Goal: Task Accomplishment & Management: Use online tool/utility

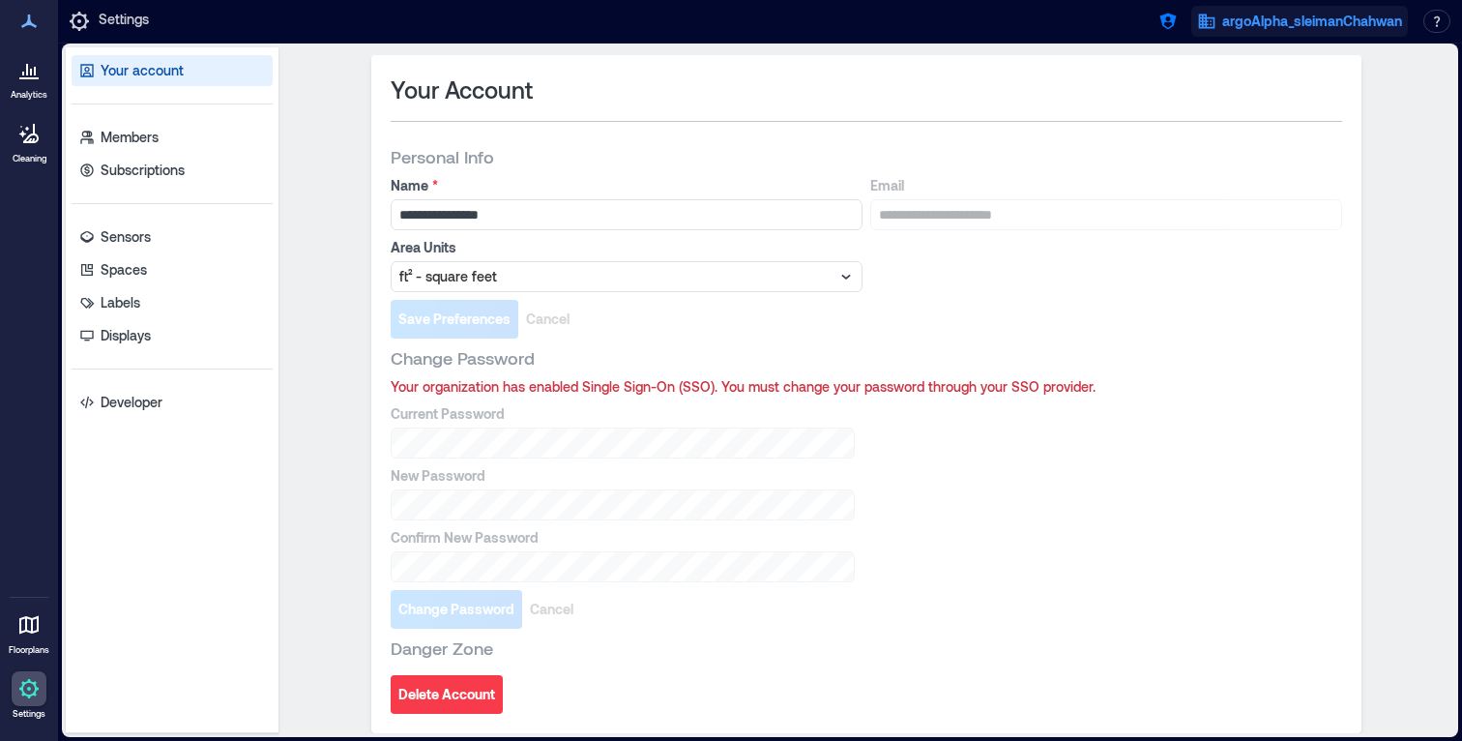
click at [1218, 26] on button "argoAlpha_sleimanChahwan" at bounding box center [1299, 21] width 217 height 31
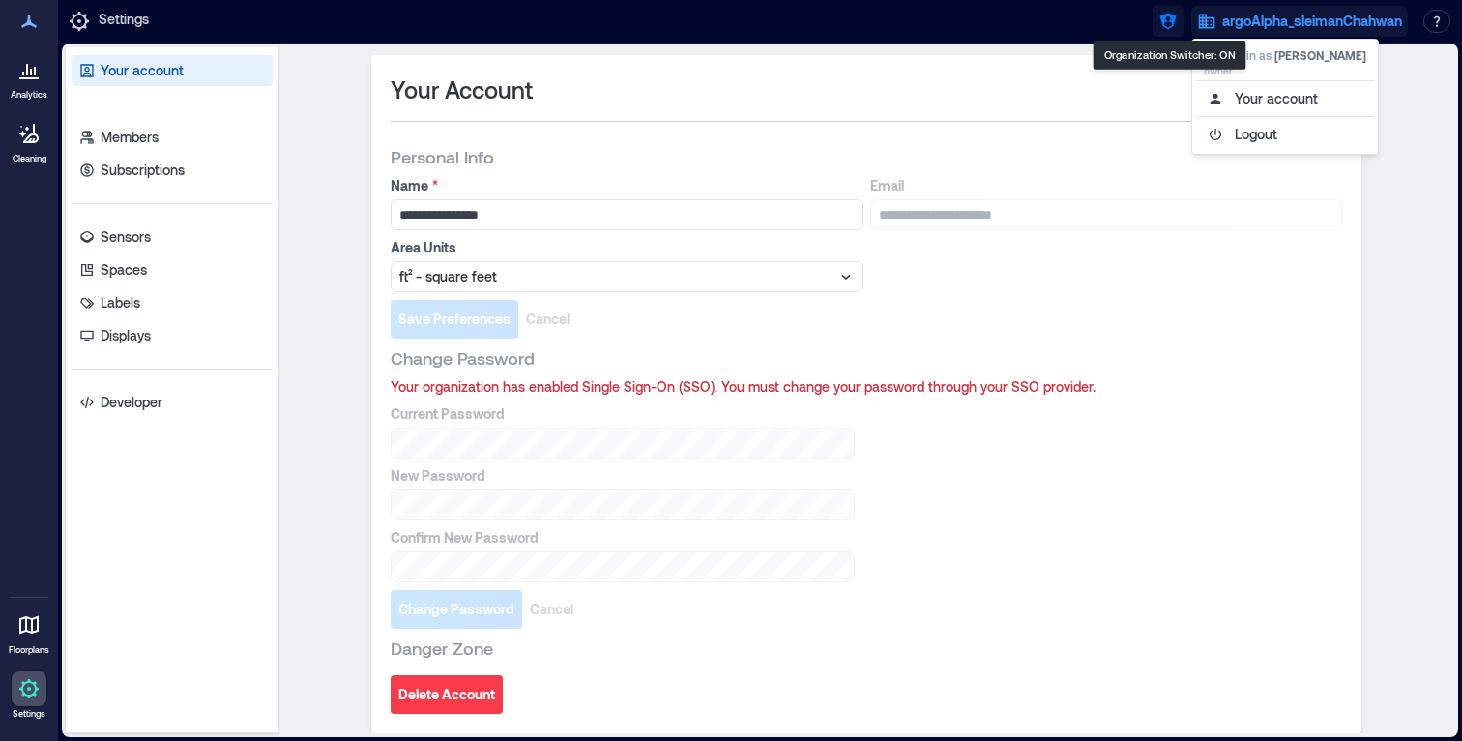
click at [1168, 27] on icon "button" at bounding box center [1167, 22] width 16 height 16
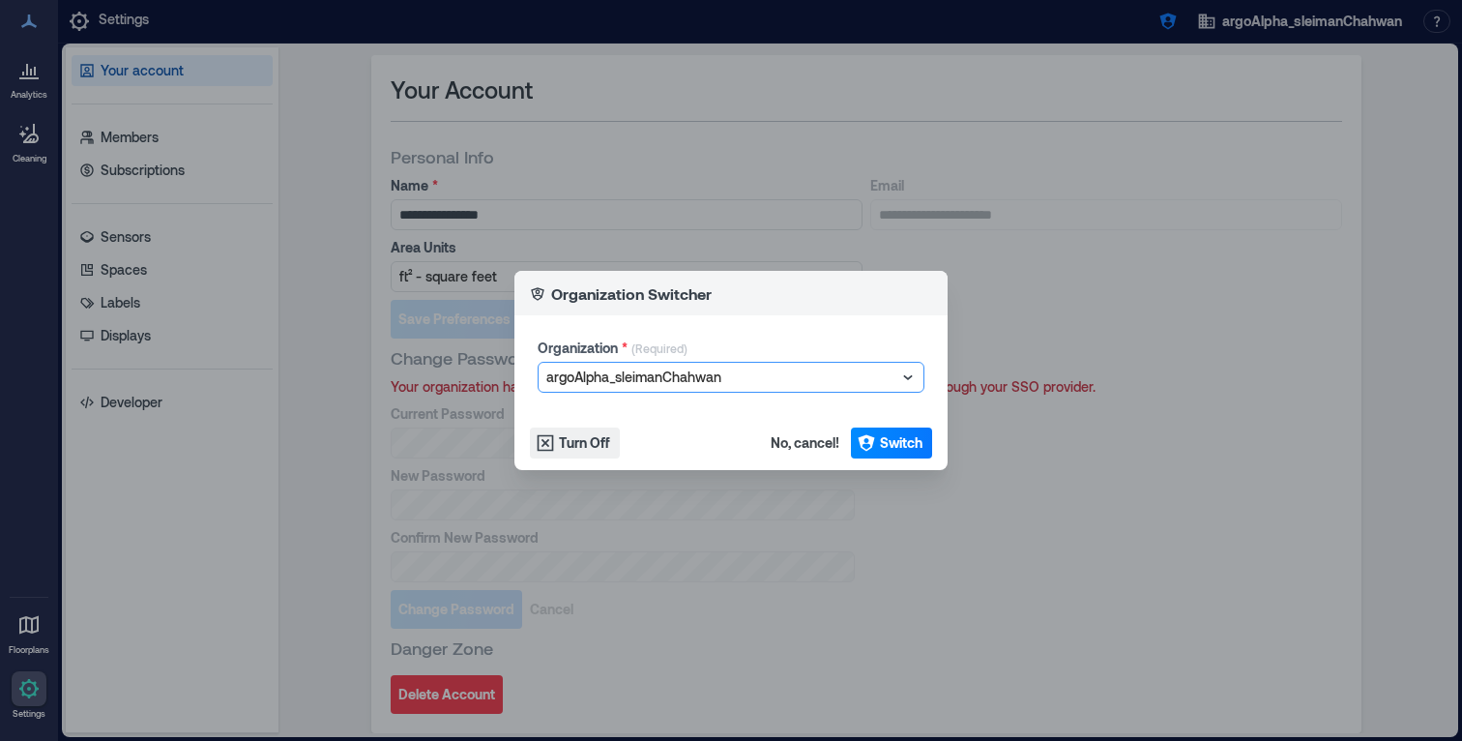
click at [753, 364] on div "argoAlpha_sleimanChahwan" at bounding box center [721, 377] width 354 height 27
click at [748, 373] on div at bounding box center [721, 377] width 350 height 23
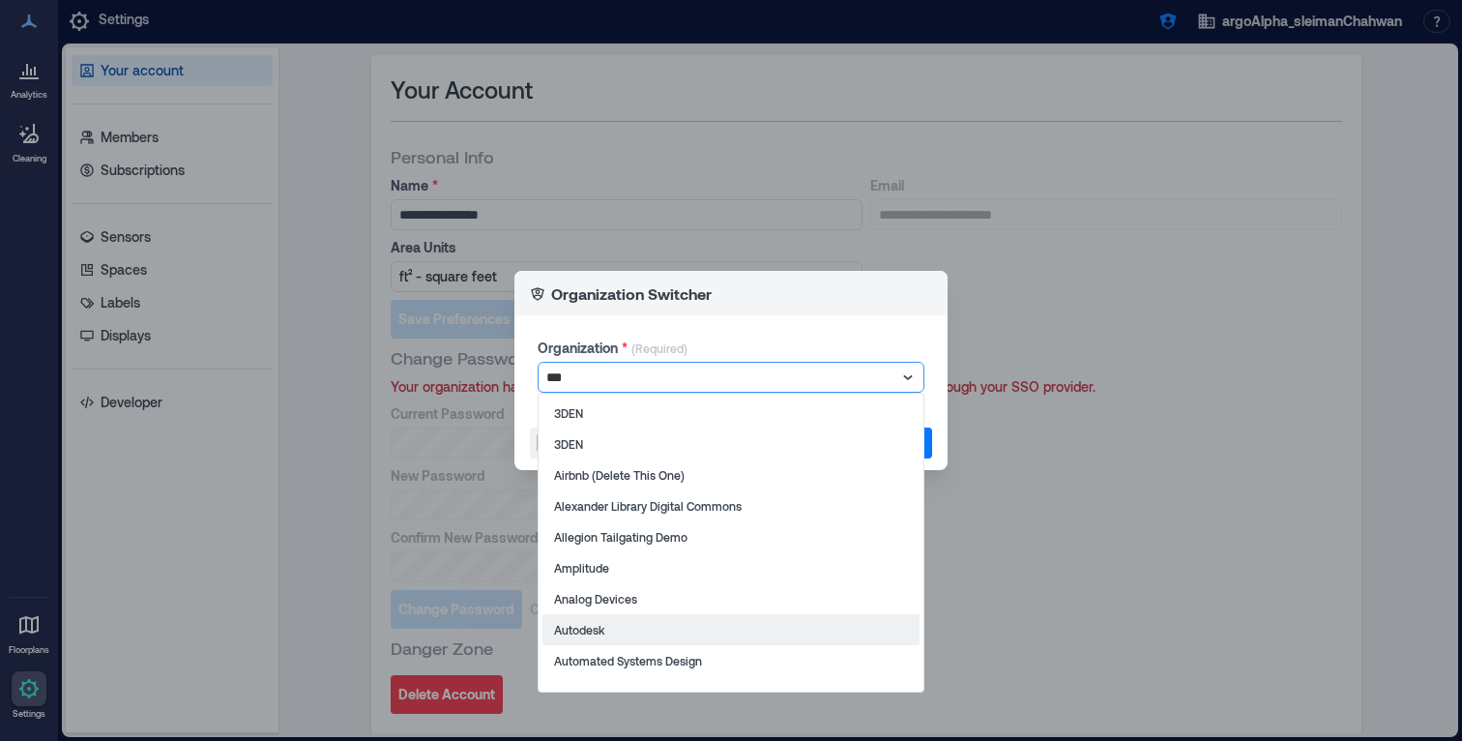
type input "****"
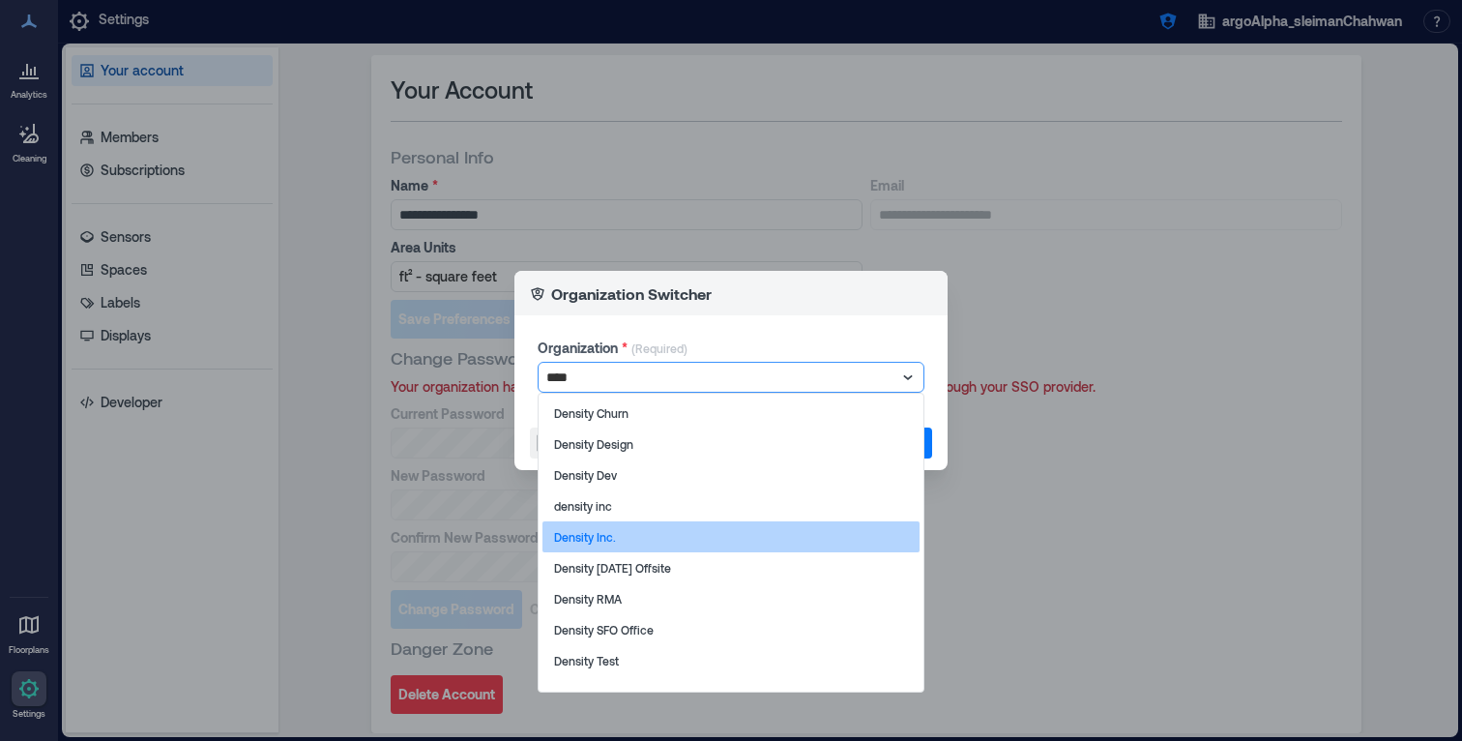
click at [616, 529] on div "Density Inc." at bounding box center [731, 536] width 377 height 31
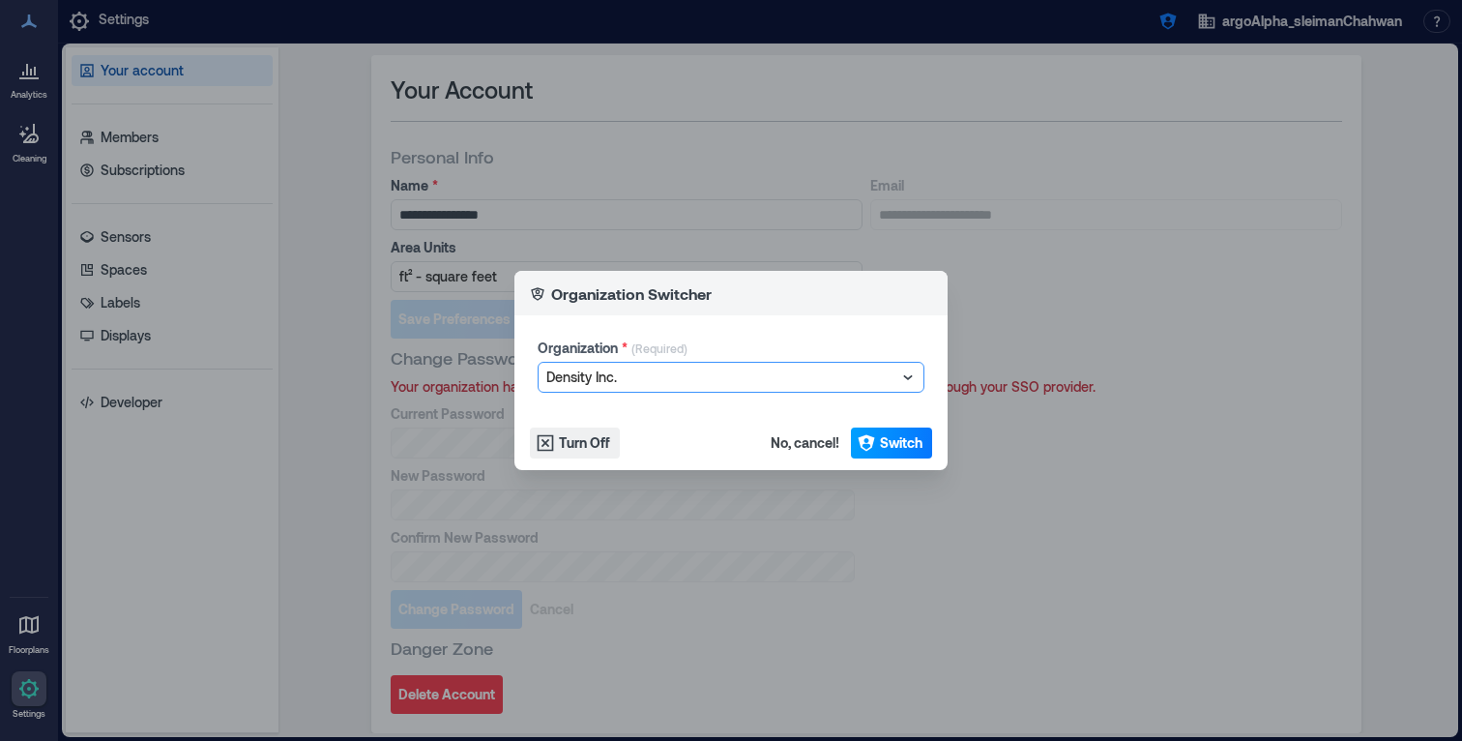
click at [908, 433] on span "Switch" at bounding box center [901, 442] width 43 height 19
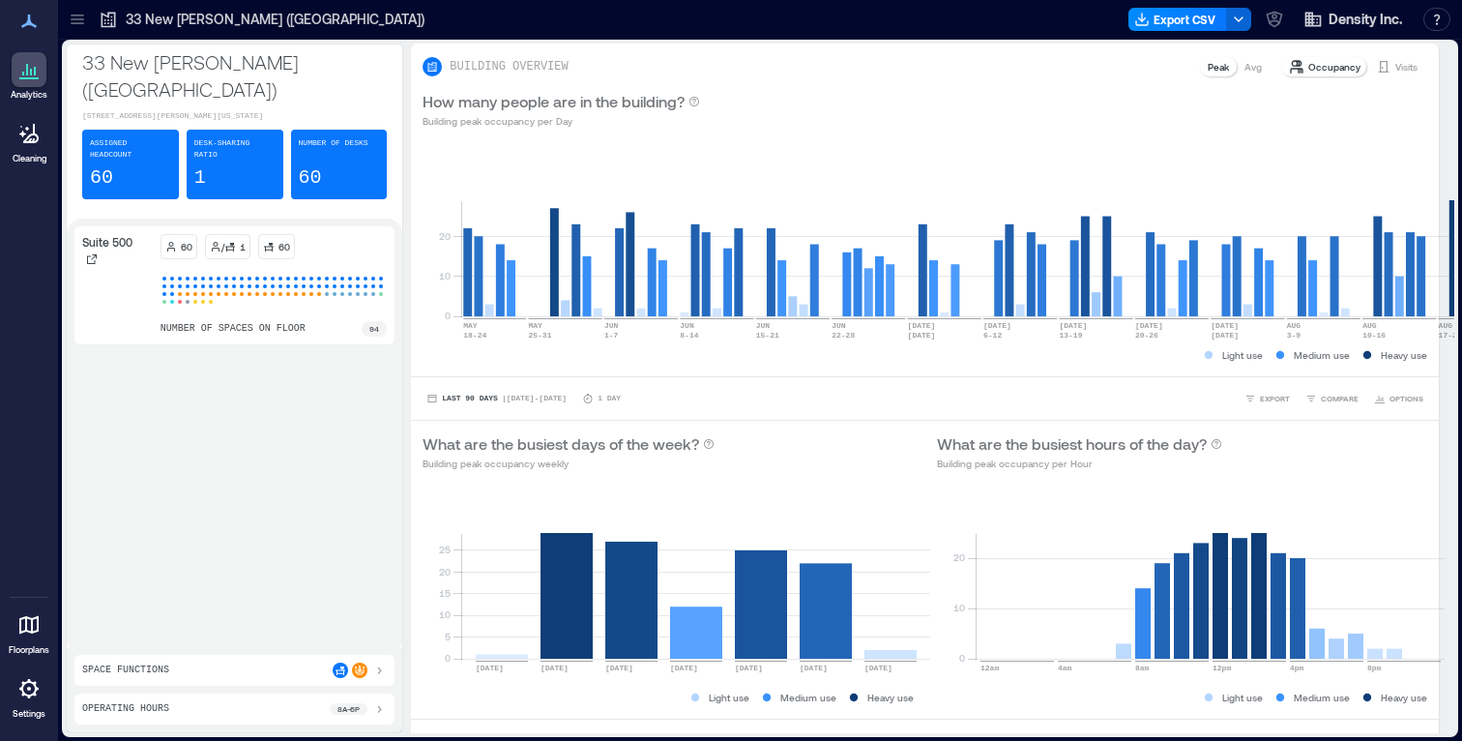
click at [43, 644] on p "Floorplans" at bounding box center [29, 650] width 41 height 12
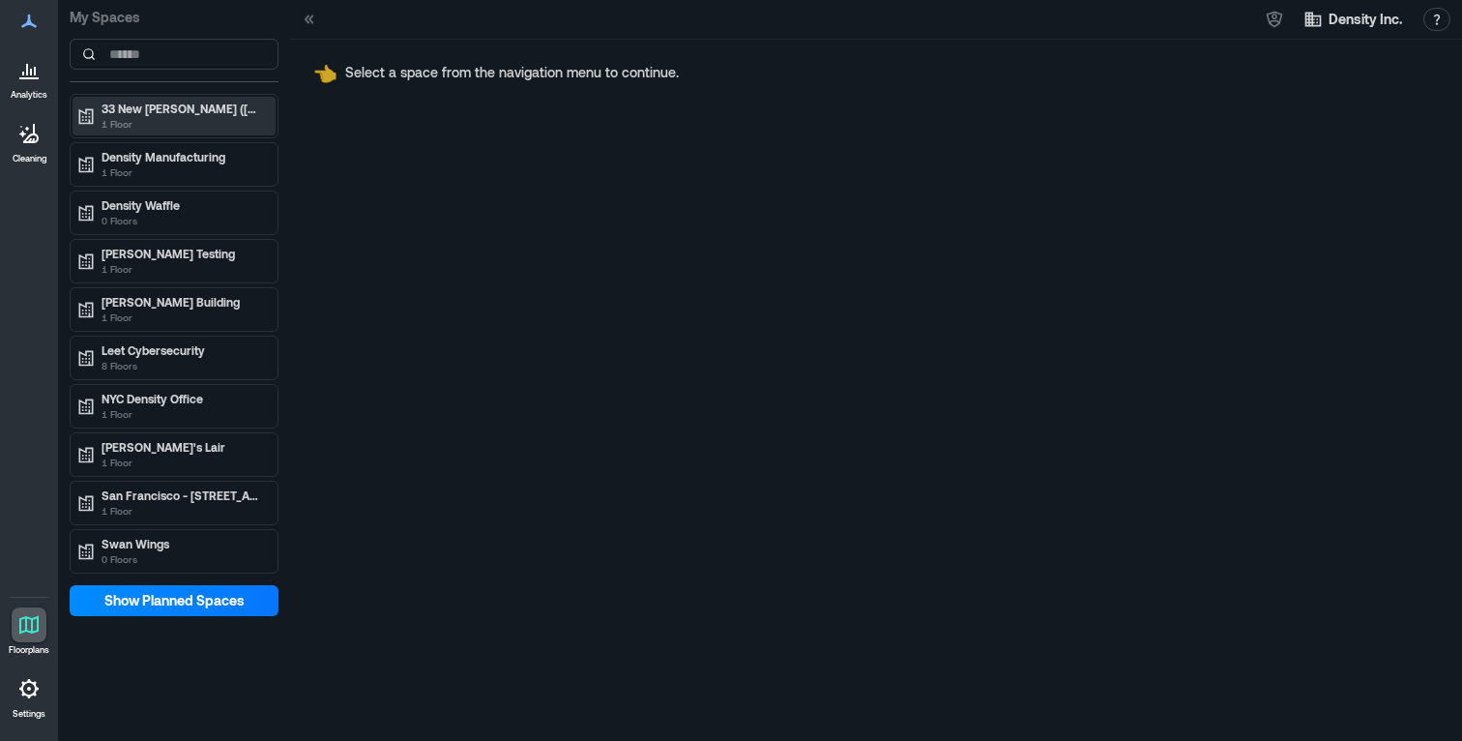
click at [138, 120] on p "1 Floor" at bounding box center [183, 123] width 162 height 15
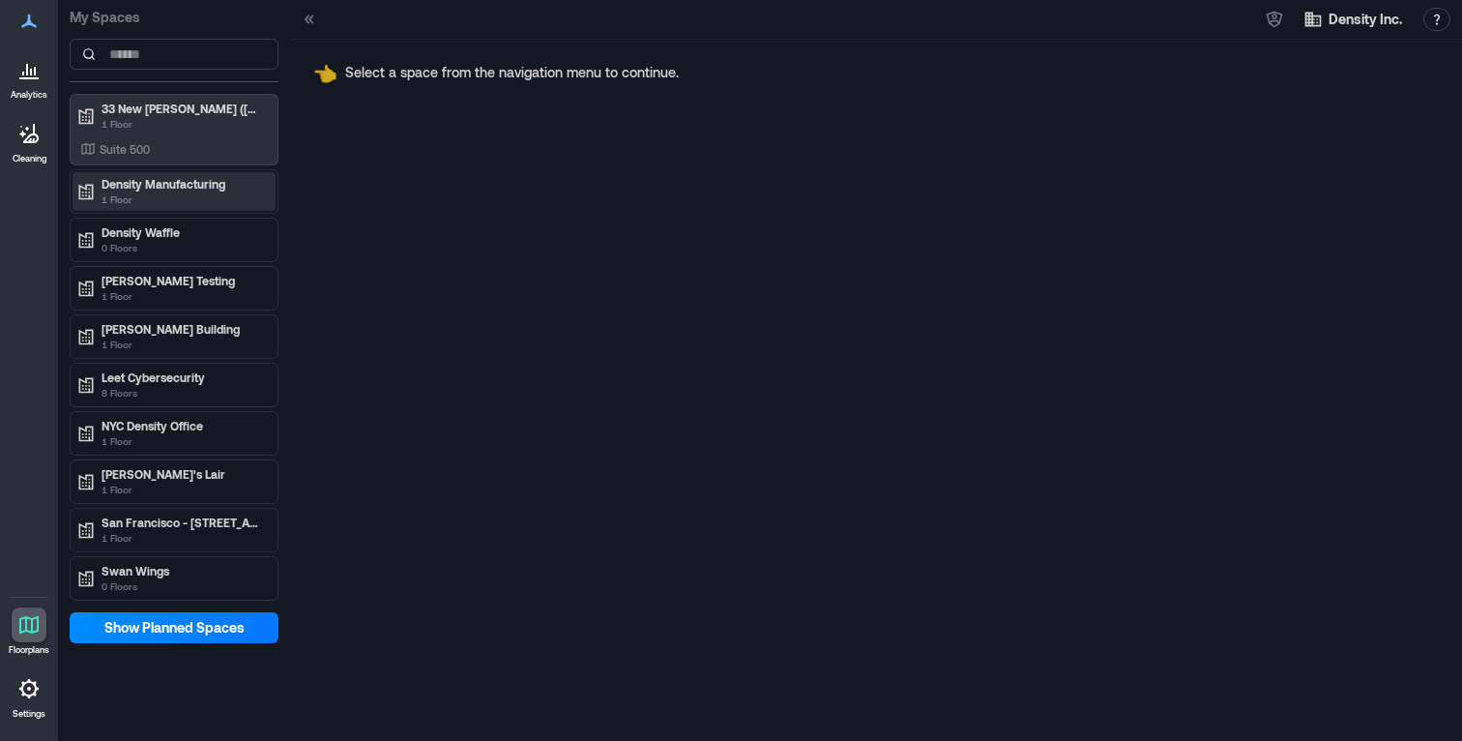
click at [142, 172] on div "Density Manufacturing 1 Floor" at bounding box center [174, 191] width 203 height 39
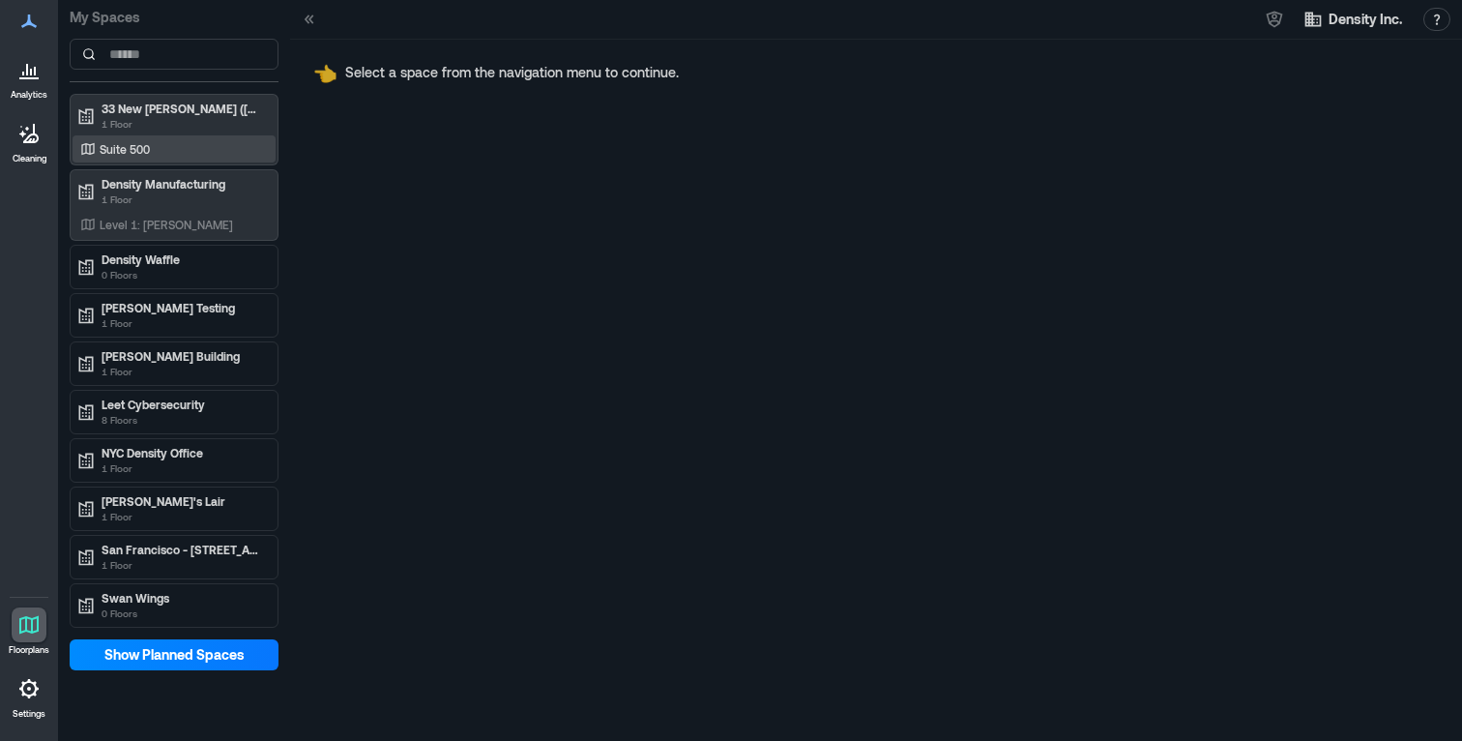
click at [142, 161] on div "Suite 500" at bounding box center [174, 148] width 203 height 27
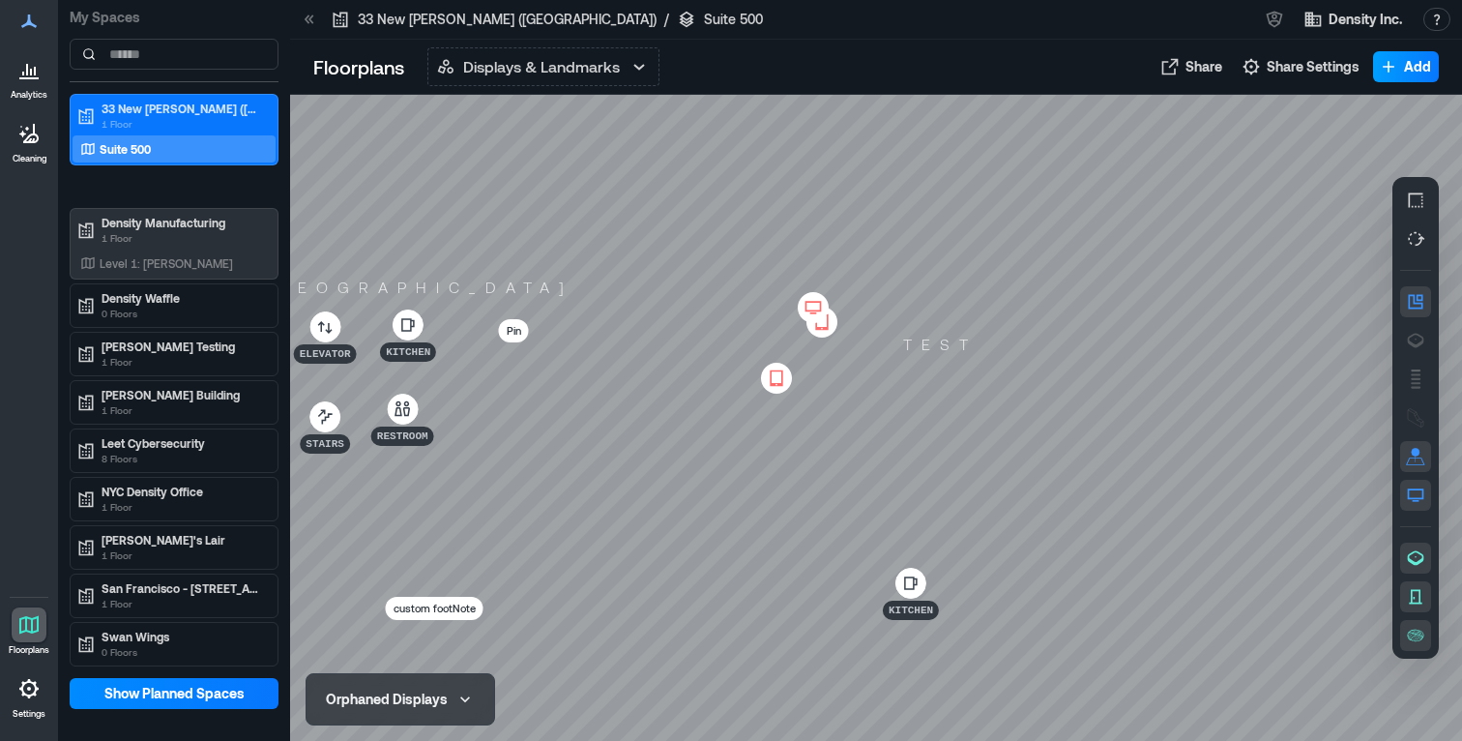
click at [1419, 73] on span "Add" at bounding box center [1417, 66] width 27 height 19
click at [1380, 110] on button "Add a Display" at bounding box center [1378, 109] width 113 height 31
click at [1096, 266] on div at bounding box center [876, 418] width 1172 height 646
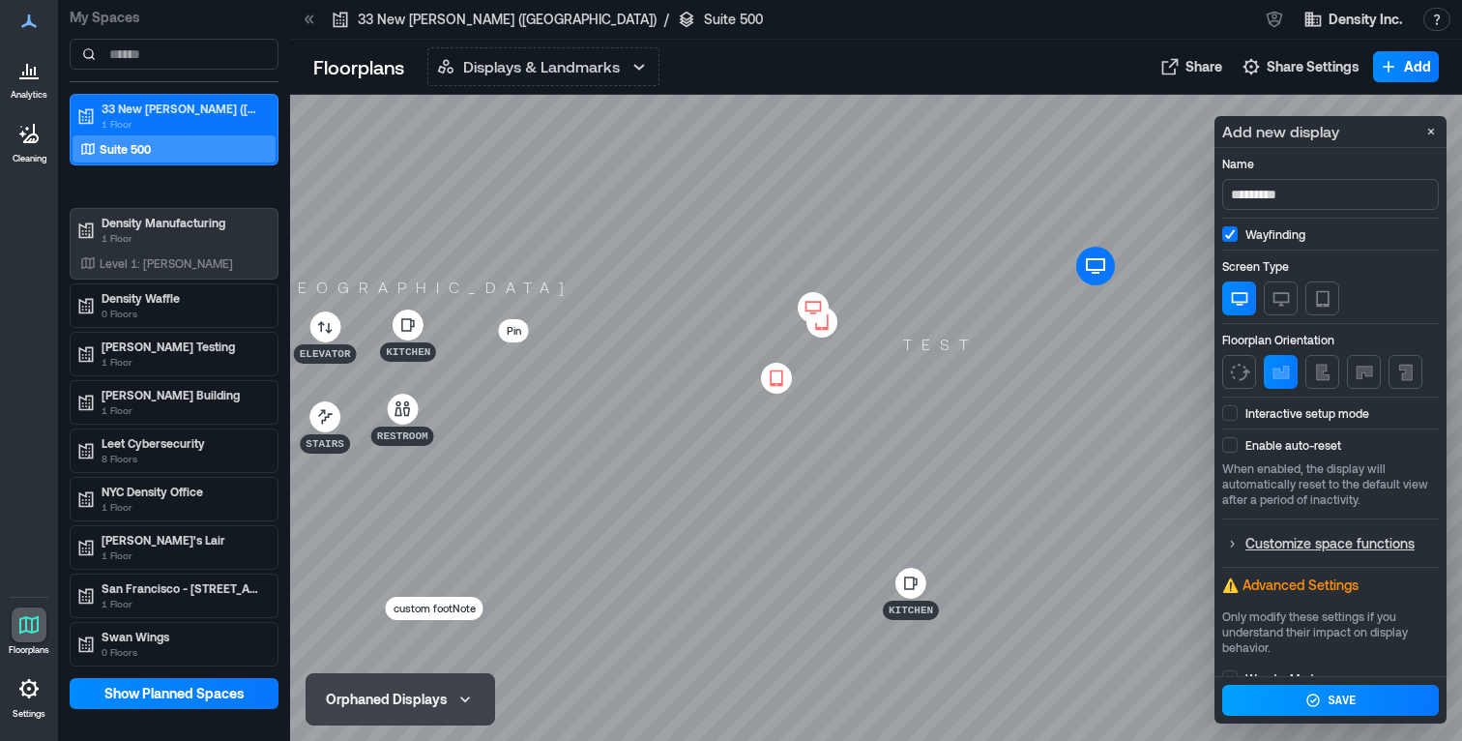
click at [1332, 710] on button "Save" at bounding box center [1330, 700] width 217 height 31
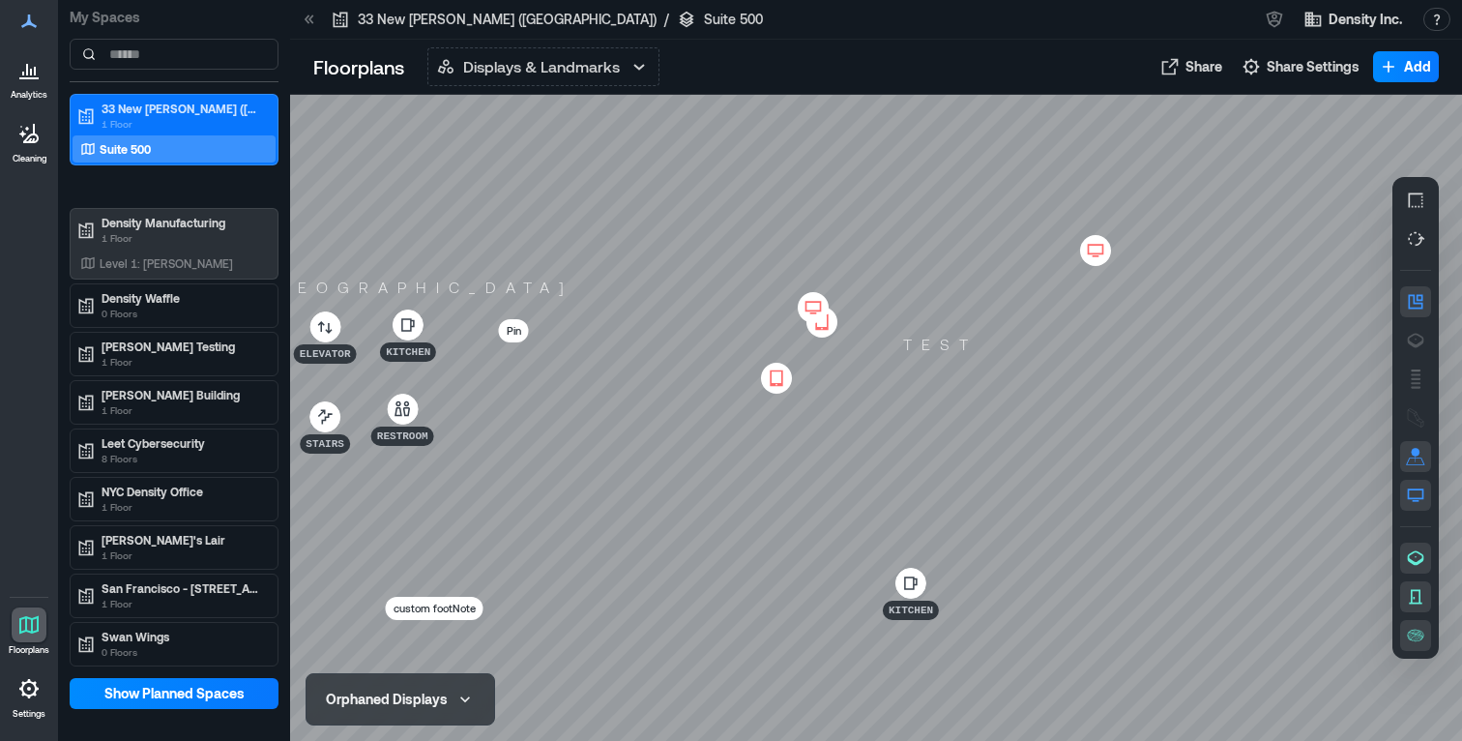
click at [1100, 250] on icon at bounding box center [1095, 250] width 23 height 19
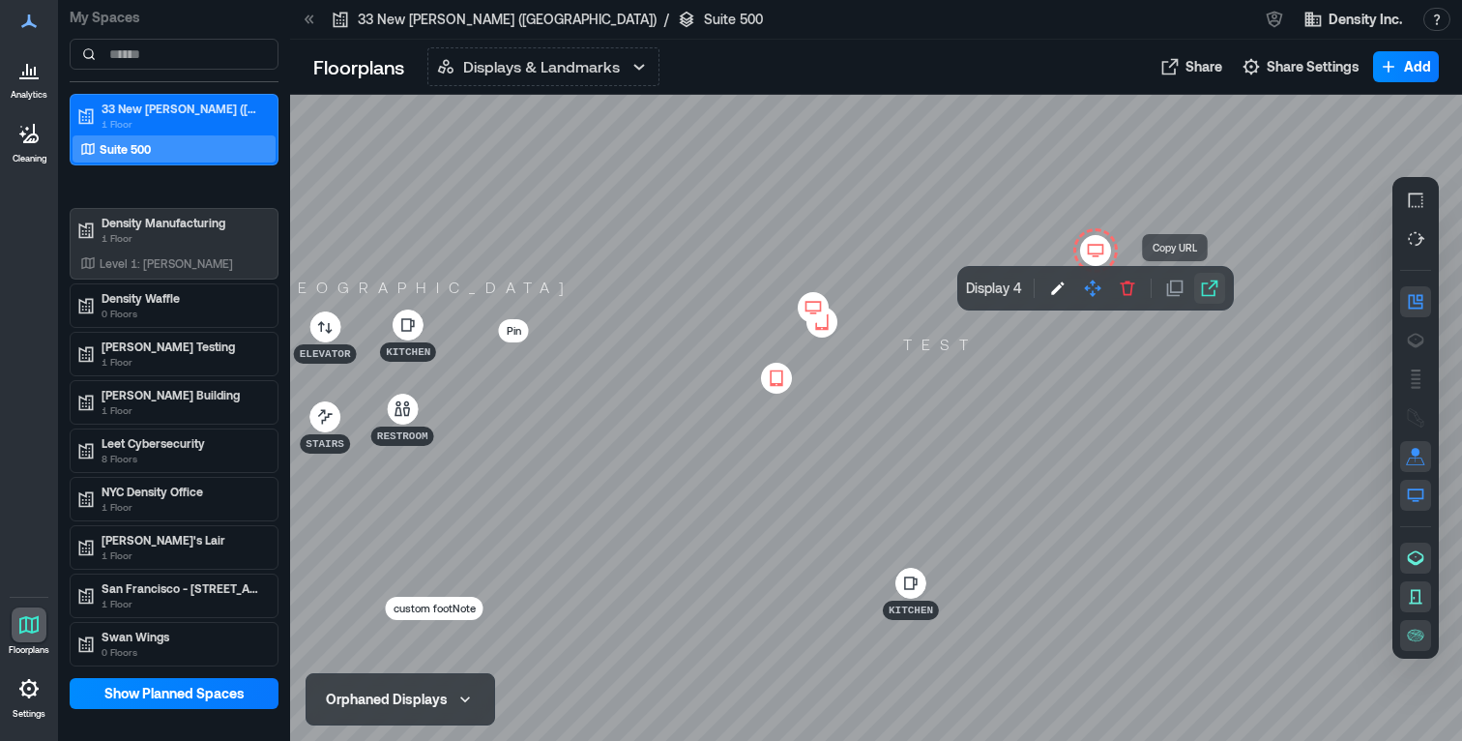
click at [1206, 284] on icon "button" at bounding box center [1209, 288] width 19 height 19
click at [1118, 298] on button "button" at bounding box center [1127, 288] width 31 height 31
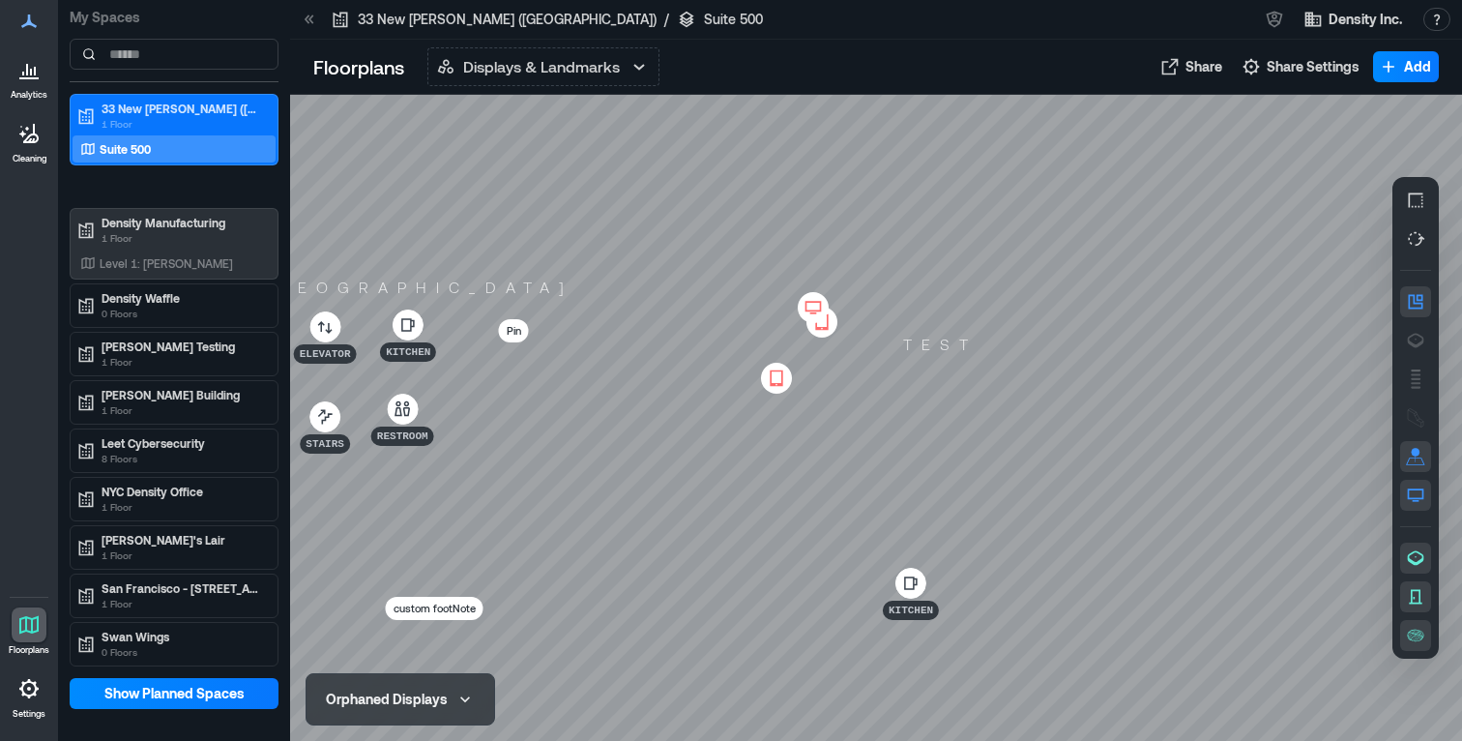
click at [810, 305] on icon at bounding box center [813, 307] width 23 height 19
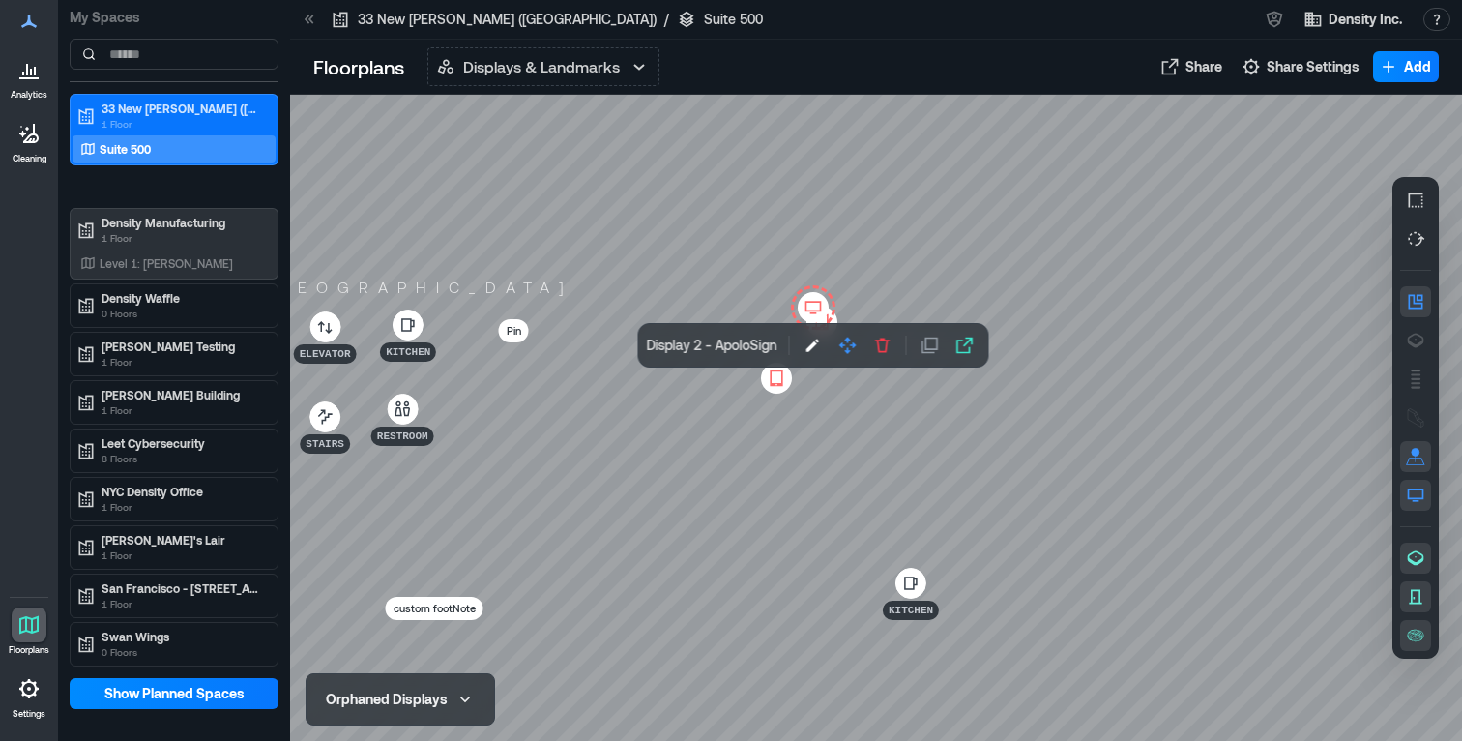
click at [1177, 293] on div at bounding box center [876, 418] width 1172 height 646
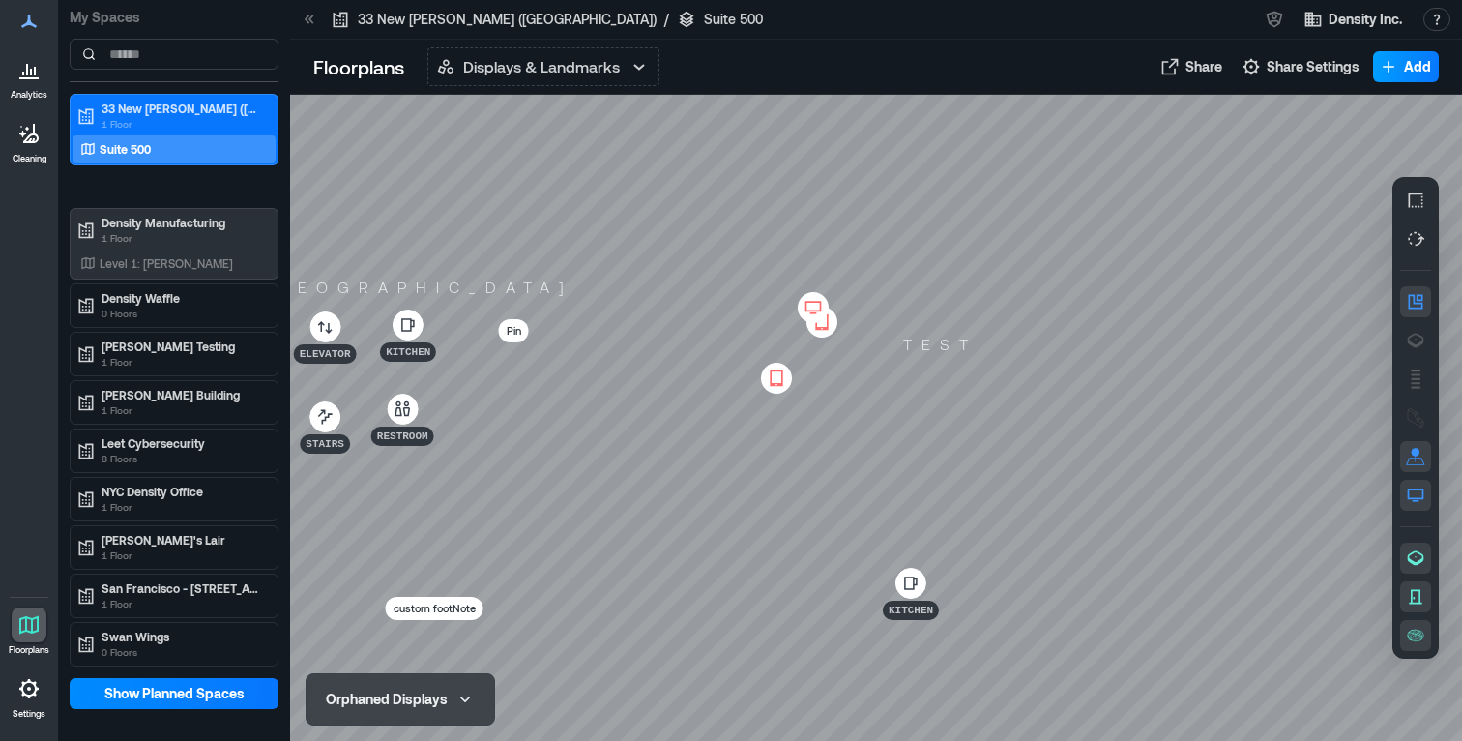
click at [1423, 68] on span "Add" at bounding box center [1417, 66] width 27 height 19
click at [1370, 119] on button "Add a Display" at bounding box center [1378, 109] width 113 height 31
click at [1094, 263] on div at bounding box center [876, 418] width 1172 height 646
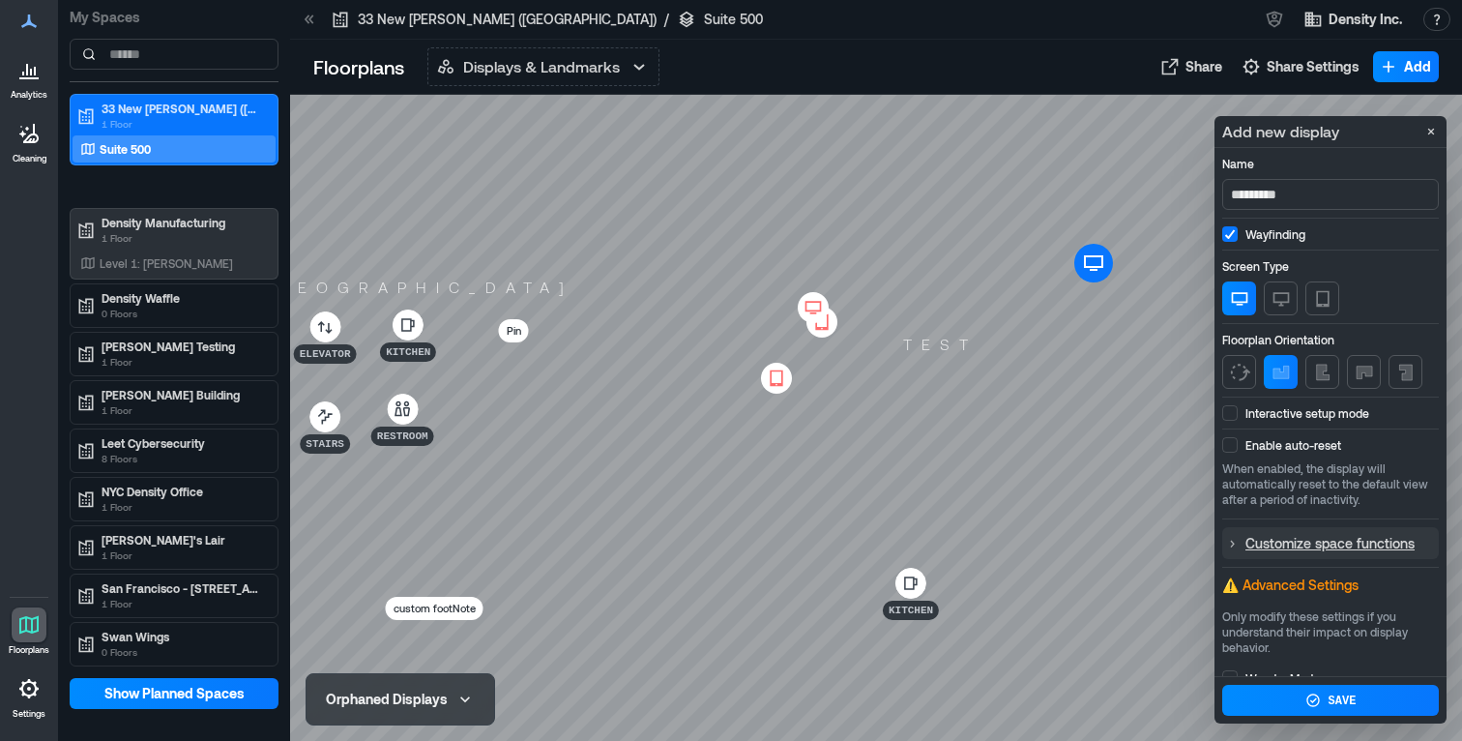
scroll to position [73, 0]
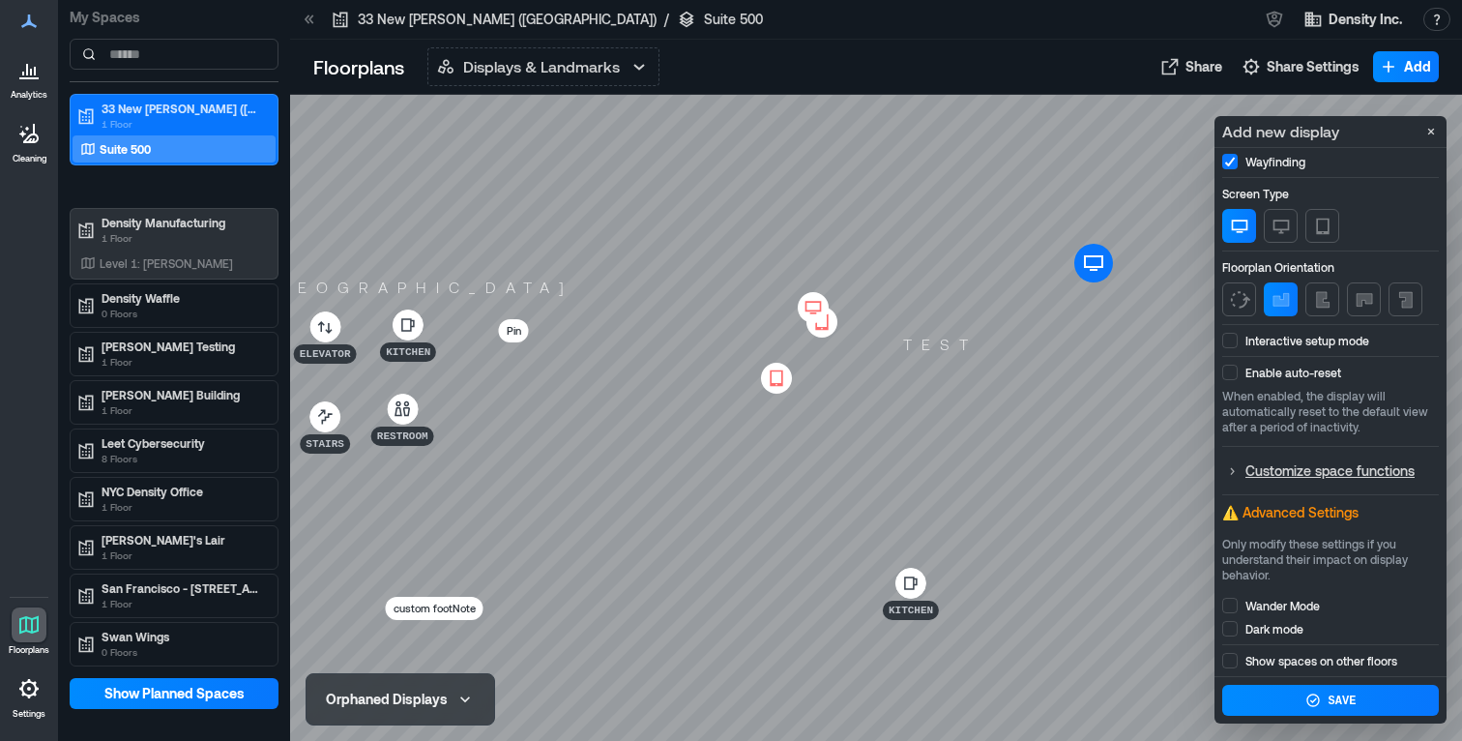
click at [1126, 114] on div at bounding box center [876, 418] width 1172 height 646
click at [1432, 124] on icon "Close" at bounding box center [1430, 131] width 15 height 15
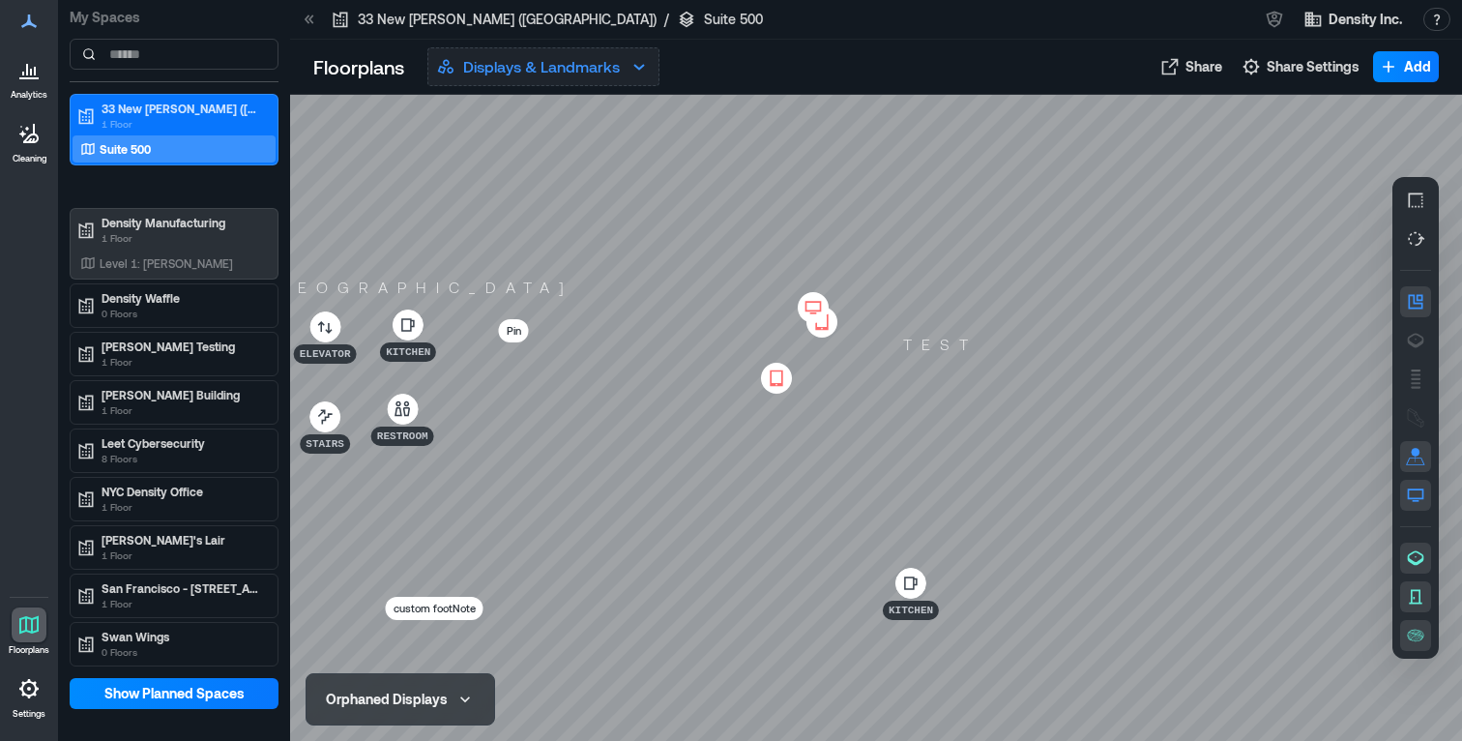
click at [540, 66] on p "Displays & Landmarks" at bounding box center [541, 66] width 157 height 23
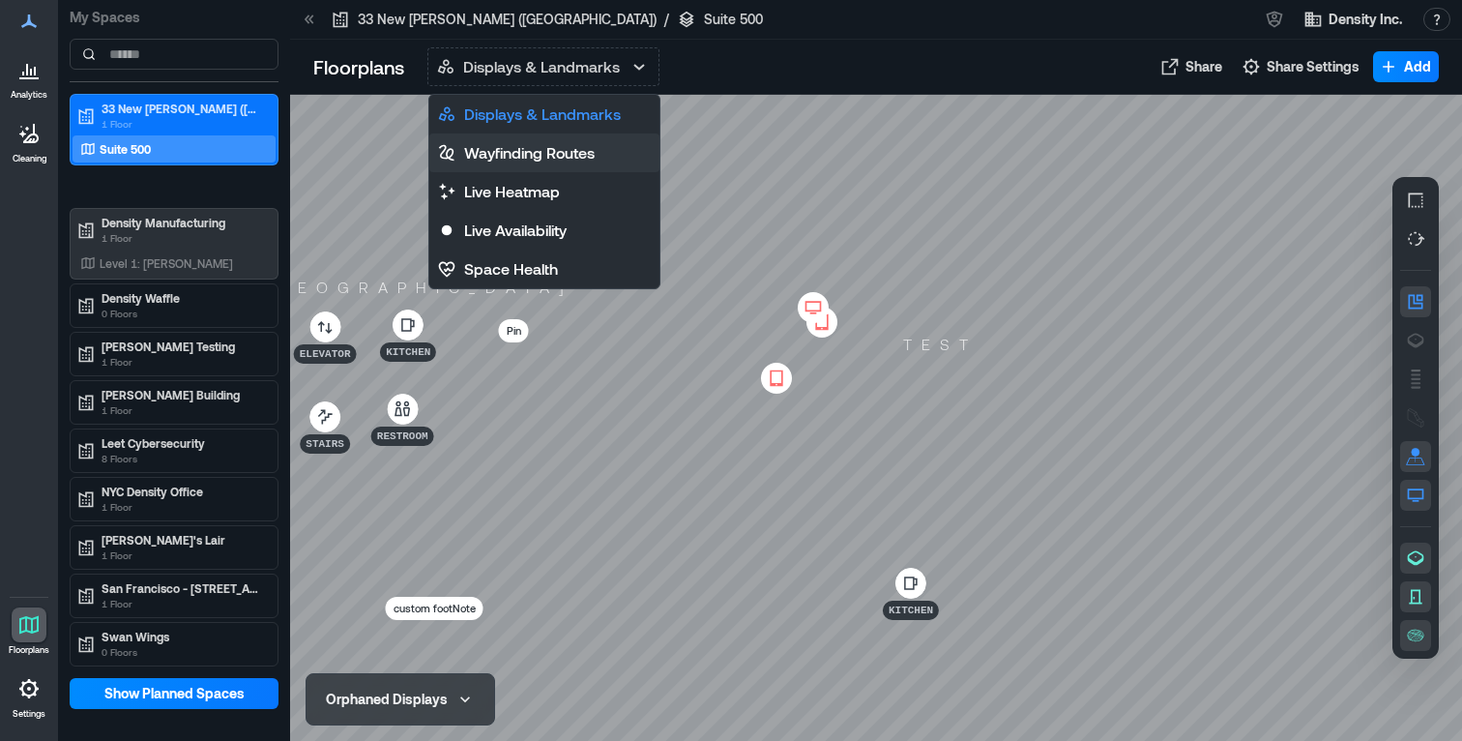
click at [529, 160] on p "Wayfinding Routes" at bounding box center [529, 152] width 131 height 23
